Goal: Find specific page/section: Find specific page/section

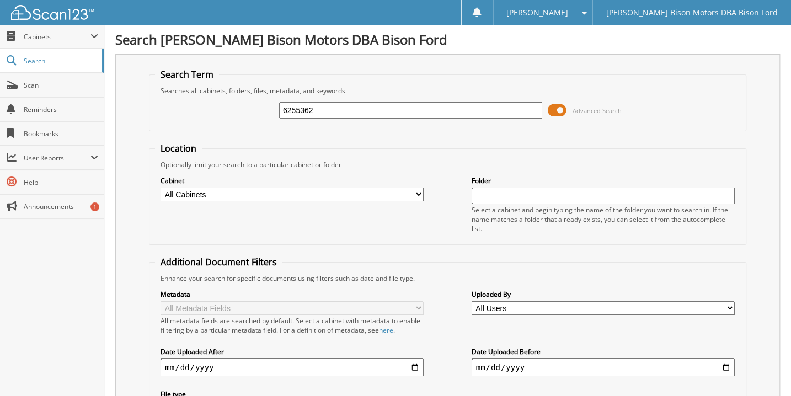
type input "6255362"
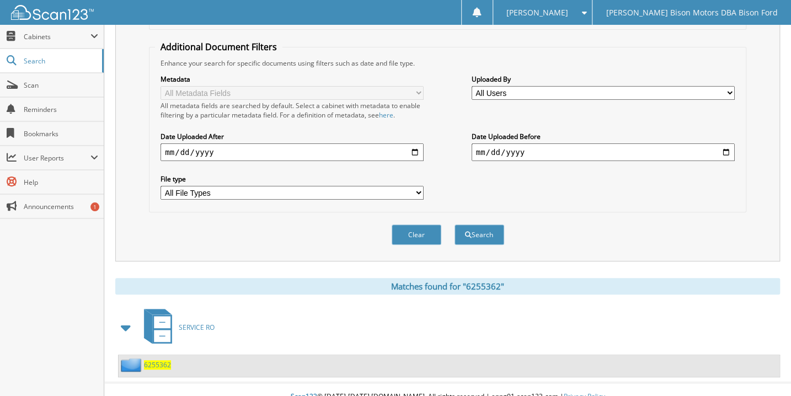
scroll to position [222, 0]
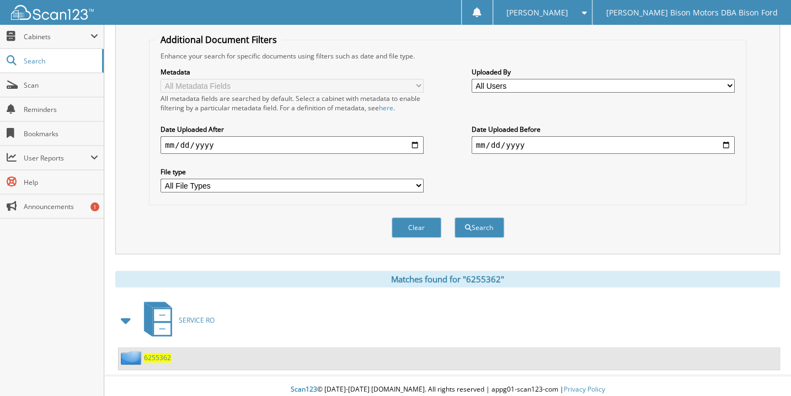
click at [159, 353] on span "6255362" at bounding box center [157, 357] width 27 height 9
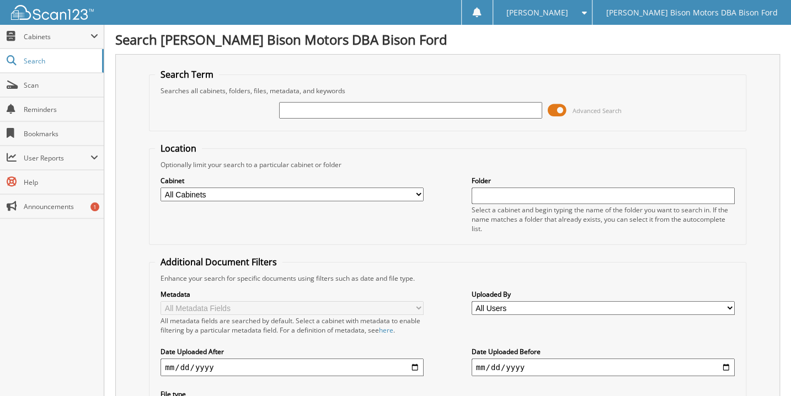
click at [568, 13] on span "[PERSON_NAME]" at bounding box center [537, 12] width 62 height 7
click at [592, 52] on link "Logout" at bounding box center [542, 53] width 99 height 19
